Goal: Information Seeking & Learning: Learn about a topic

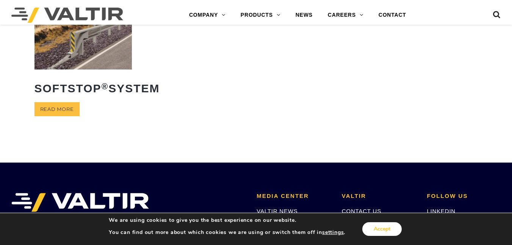
click at [373, 223] on button "Accept" at bounding box center [382, 229] width 39 height 14
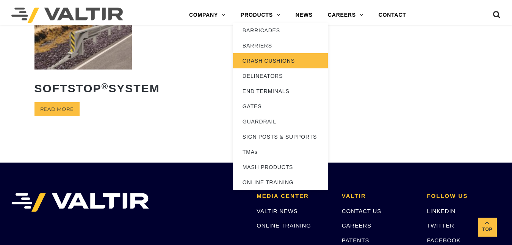
click at [275, 56] on link "CRASH CUSHIONS" at bounding box center [280, 60] width 95 height 15
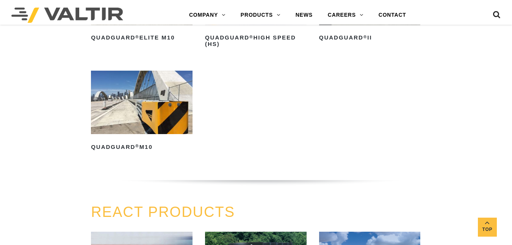
scroll to position [642, 0]
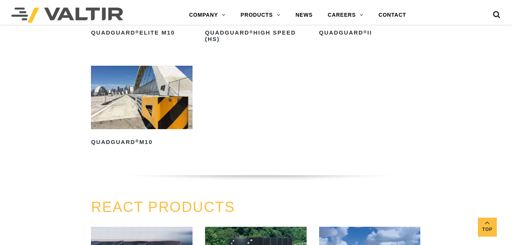
click at [511, 52] on div "QUADGUARD® PRODUCTS QuadGuard ® Read more QuadGuard ® CEN Read more QuadGuard ®…" at bounding box center [256, 13] width 512 height 372
drag, startPoint x: 511, startPoint y: 52, endPoint x: 513, endPoint y: 47, distance: 5.4
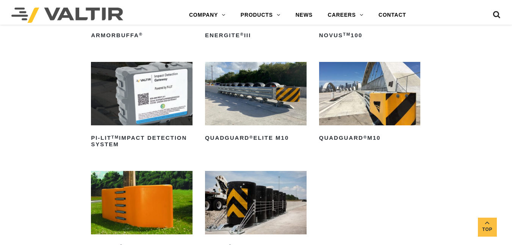
scroll to position [94, 0]
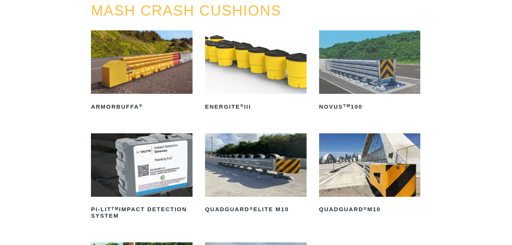
click at [362, 69] on img at bounding box center [370, 61] width 102 height 63
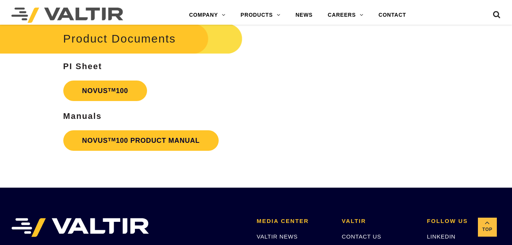
scroll to position [1667, 0]
